Goal: Obtain resource: Obtain resource

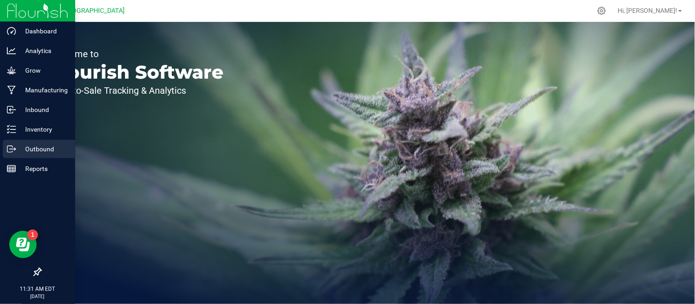
click at [41, 153] on p "Outbound" at bounding box center [43, 149] width 55 height 11
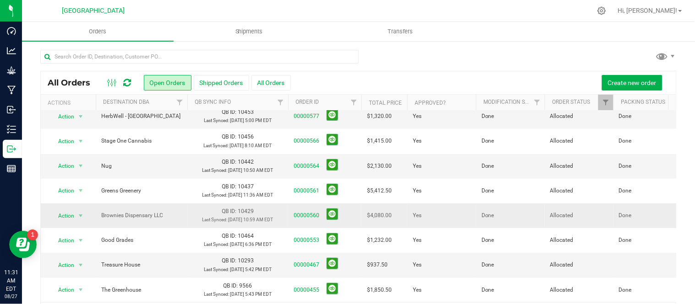
scroll to position [245, 0]
click at [259, 33] on span "Shipments" at bounding box center [249, 31] width 52 height 8
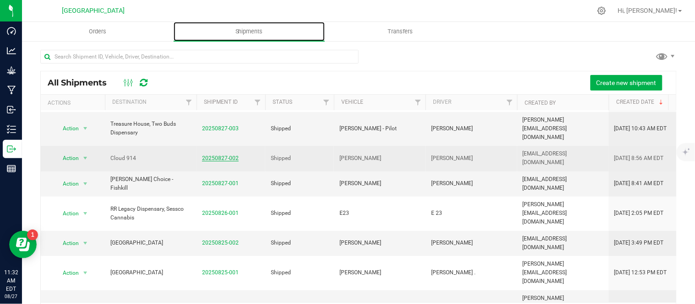
scroll to position [51, 0]
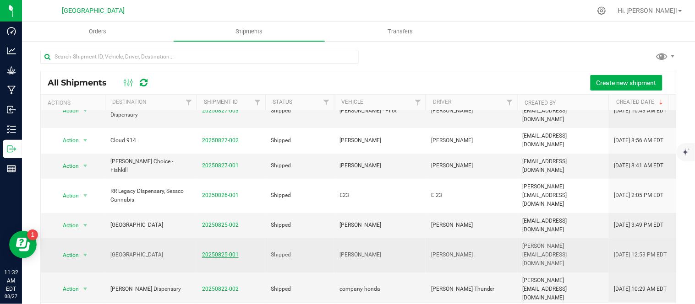
click at [223, 252] on link "20250825-001" at bounding box center [220, 255] width 37 height 6
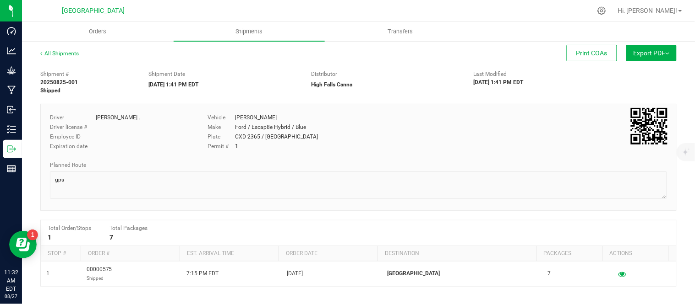
click at [665, 53] on img at bounding box center [667, 54] width 4 height 2
click at [575, 95] on div "Shipment # 20250825-001 Shipped Shipment Date [DATE] 1:41 PM EDT Distributor [G…" at bounding box center [358, 80] width 650 height 29
click at [46, 48] on div "All Shipments Print COAs Export PDF Manifest by Package ID Manifest by Lot Stan…" at bounding box center [358, 239] width 673 height 398
click at [49, 53] on link "All Shipments" at bounding box center [59, 53] width 38 height 6
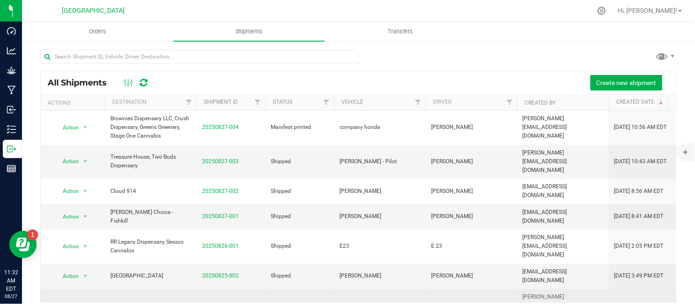
click at [78, 300] on span "Action" at bounding box center [66, 306] width 25 height 13
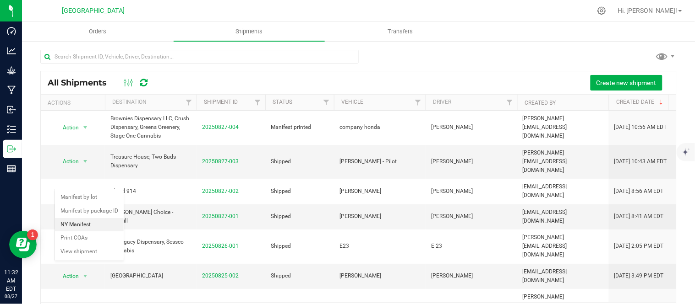
click at [80, 221] on li "NY Manifest" at bounding box center [89, 225] width 69 height 14
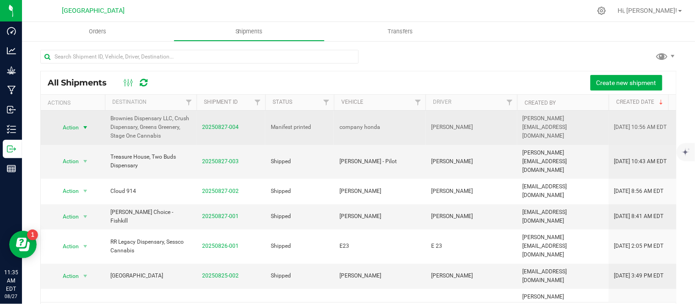
click at [80, 125] on span "select" at bounding box center [85, 127] width 11 height 13
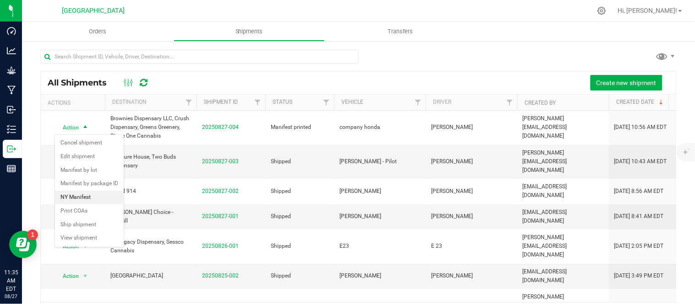
click at [79, 193] on li "NY Manifest" at bounding box center [89, 198] width 69 height 14
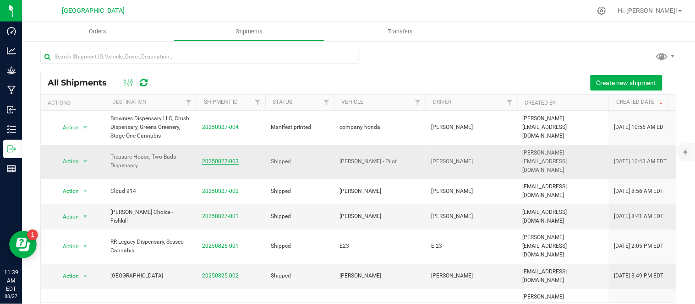
click at [219, 158] on link "20250827-003" at bounding box center [220, 161] width 37 height 6
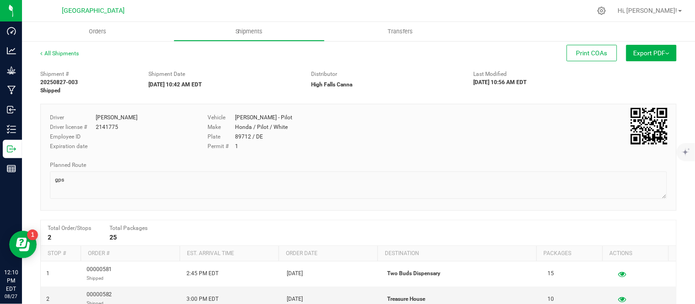
drag, startPoint x: 348, startPoint y: 38, endPoint x: 119, endPoint y: 50, distance: 229.3
click at [119, 50] on div "Print COAs" at bounding box center [355, 53] width 521 height 16
click at [411, 62] on div "All Shipments Print COAs Export PDF Manifest by Package ID Manifest by Lot Stan…" at bounding box center [358, 57] width 636 height 16
click at [665, 53] on img at bounding box center [667, 54] width 4 height 2
click at [66, 53] on link "All Shipments" at bounding box center [59, 53] width 38 height 6
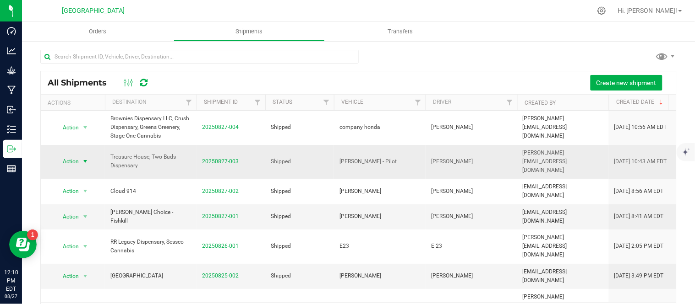
click at [75, 159] on span "Action" at bounding box center [66, 161] width 25 height 13
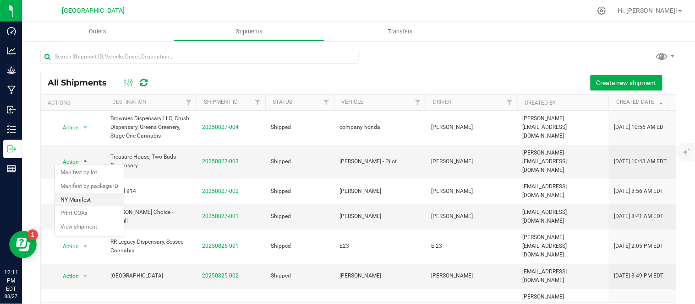
click at [75, 195] on li "NY Manifest" at bounding box center [89, 201] width 69 height 14
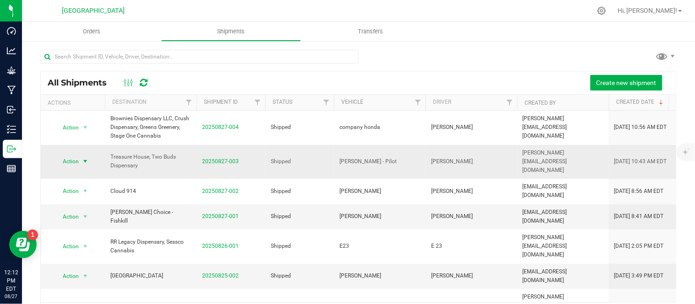
click at [80, 161] on span "select" at bounding box center [85, 161] width 11 height 13
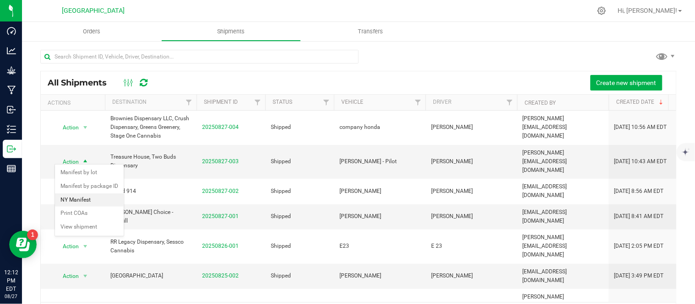
click at [66, 198] on li "NY Manifest" at bounding box center [89, 201] width 69 height 14
